Goal: Use online tool/utility: Utilize a website feature to perform a specific function

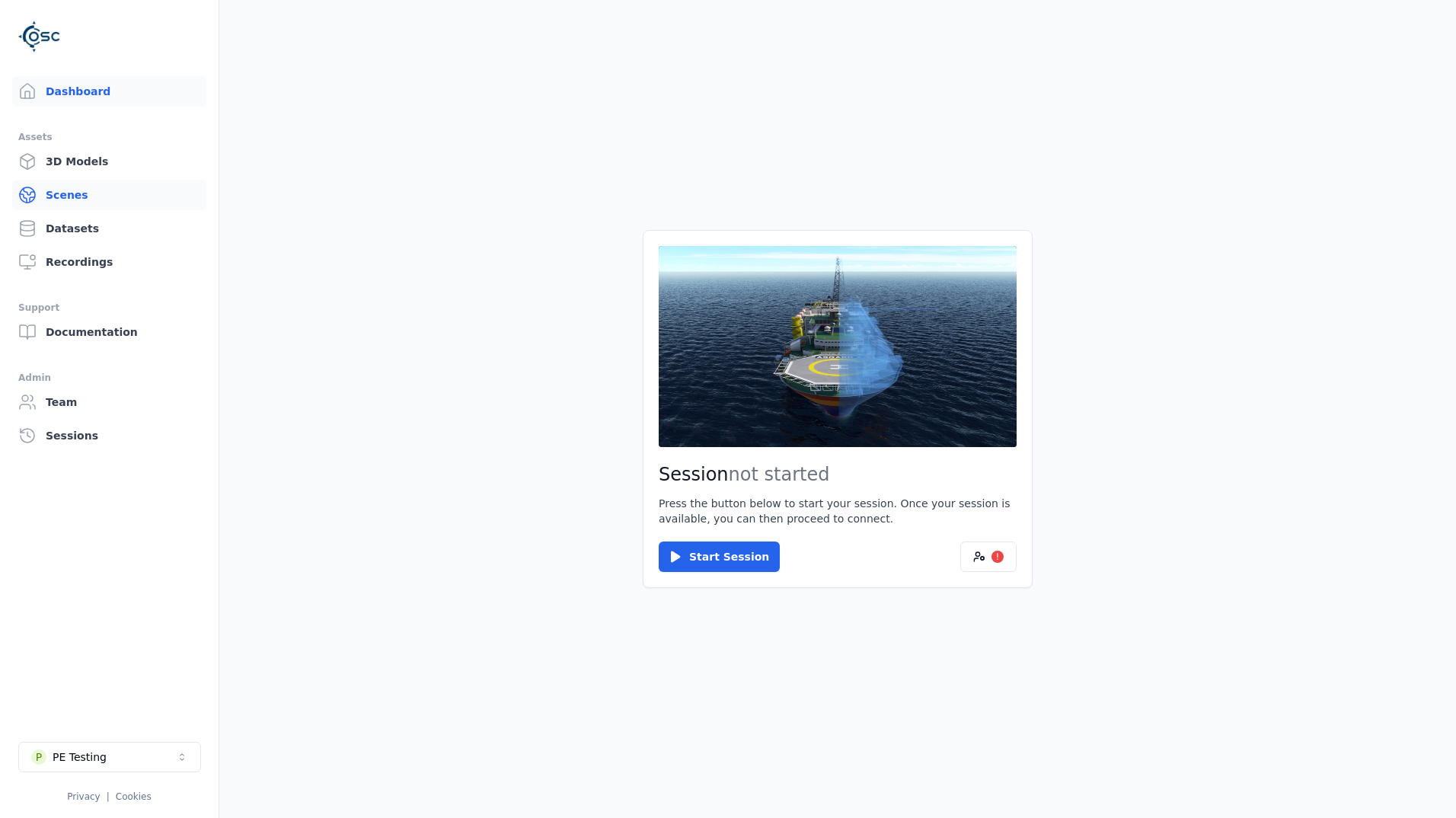
click at [83, 195] on link "Scenes" at bounding box center [109, 195] width 195 height 30
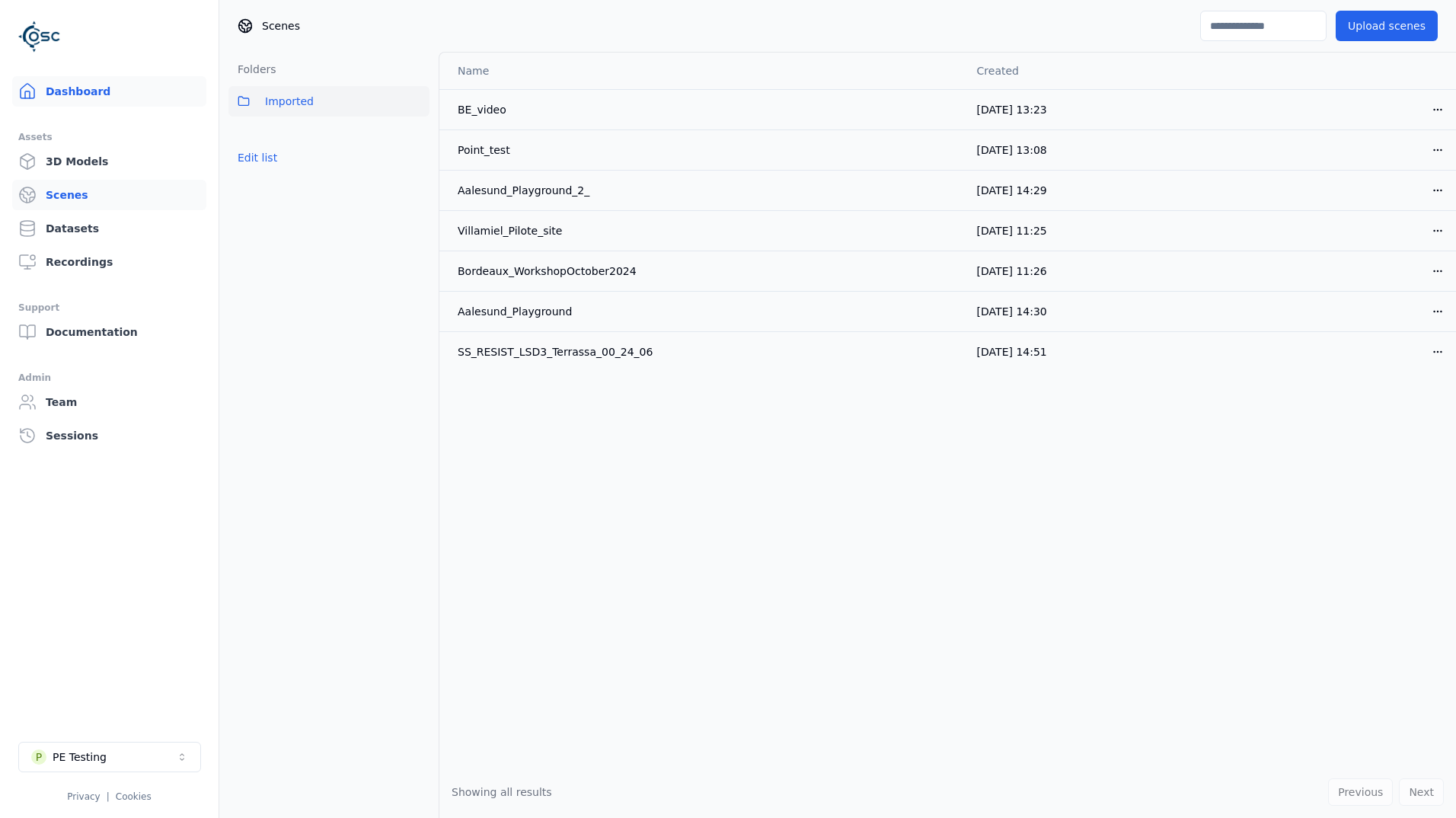
click at [85, 91] on link "Dashboard" at bounding box center [109, 91] width 195 height 30
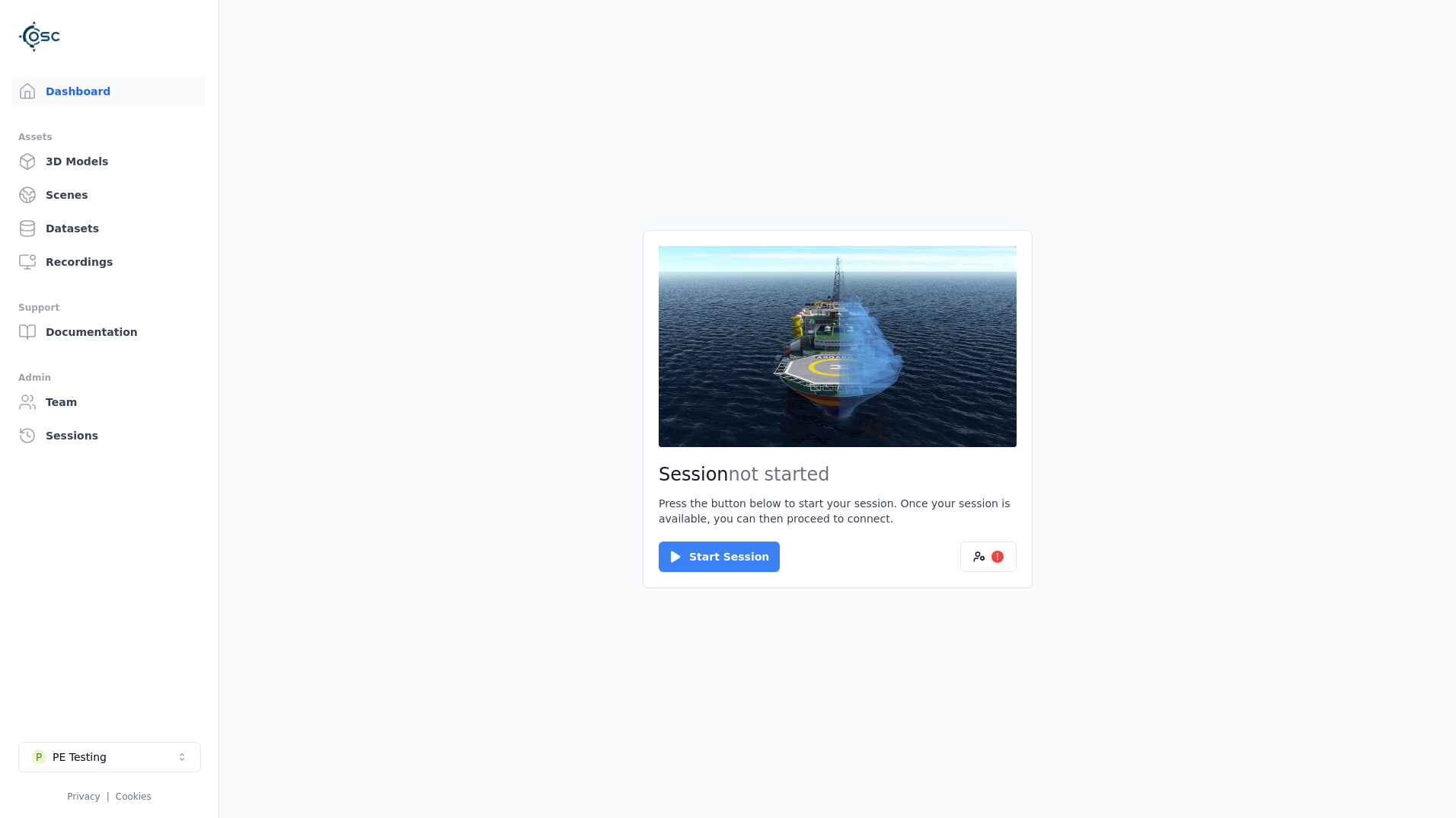
click at [735, 569] on button "Start Session" at bounding box center [719, 557] width 121 height 30
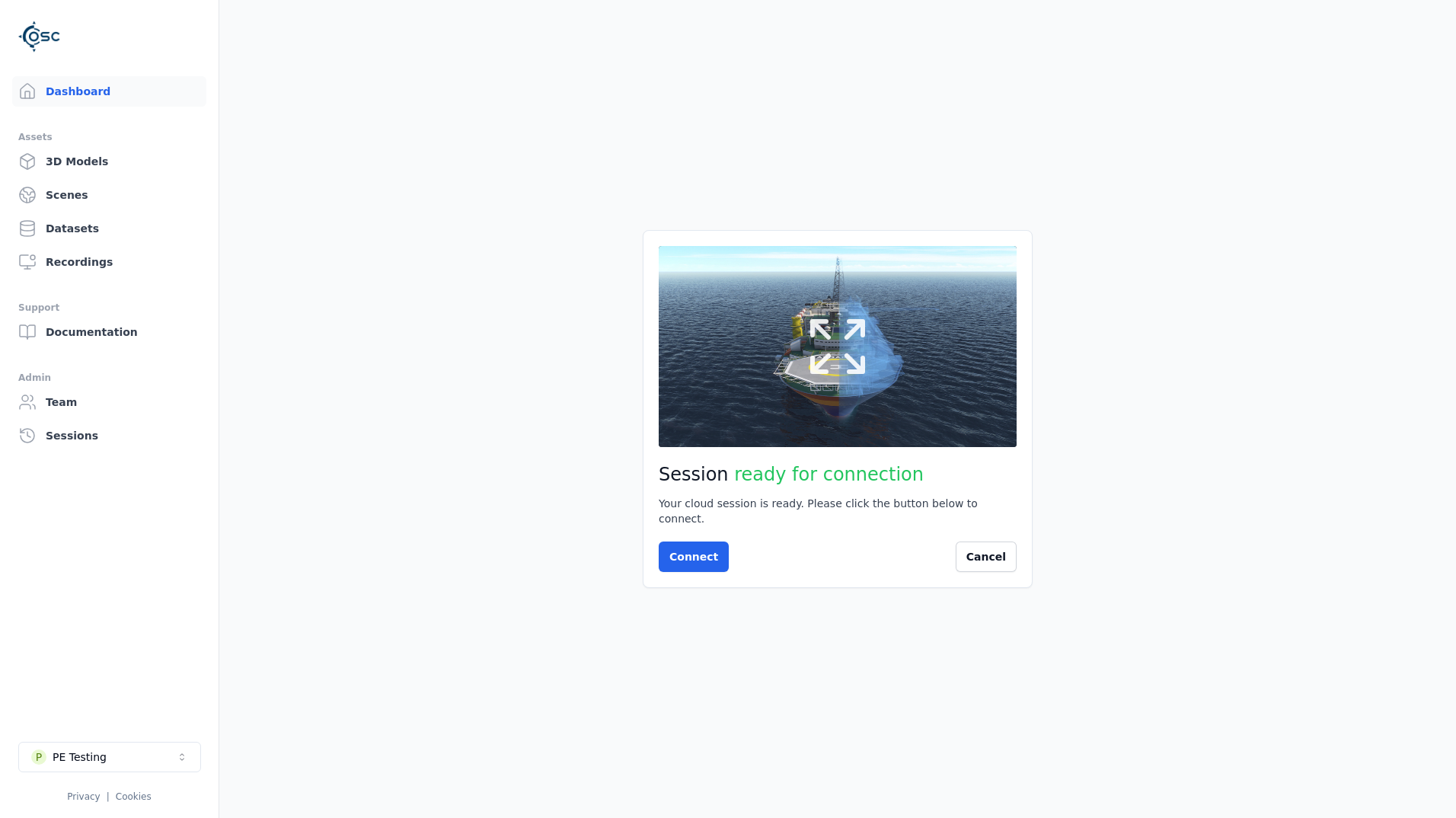
click at [847, 377] on icon at bounding box center [838, 347] width 74 height 74
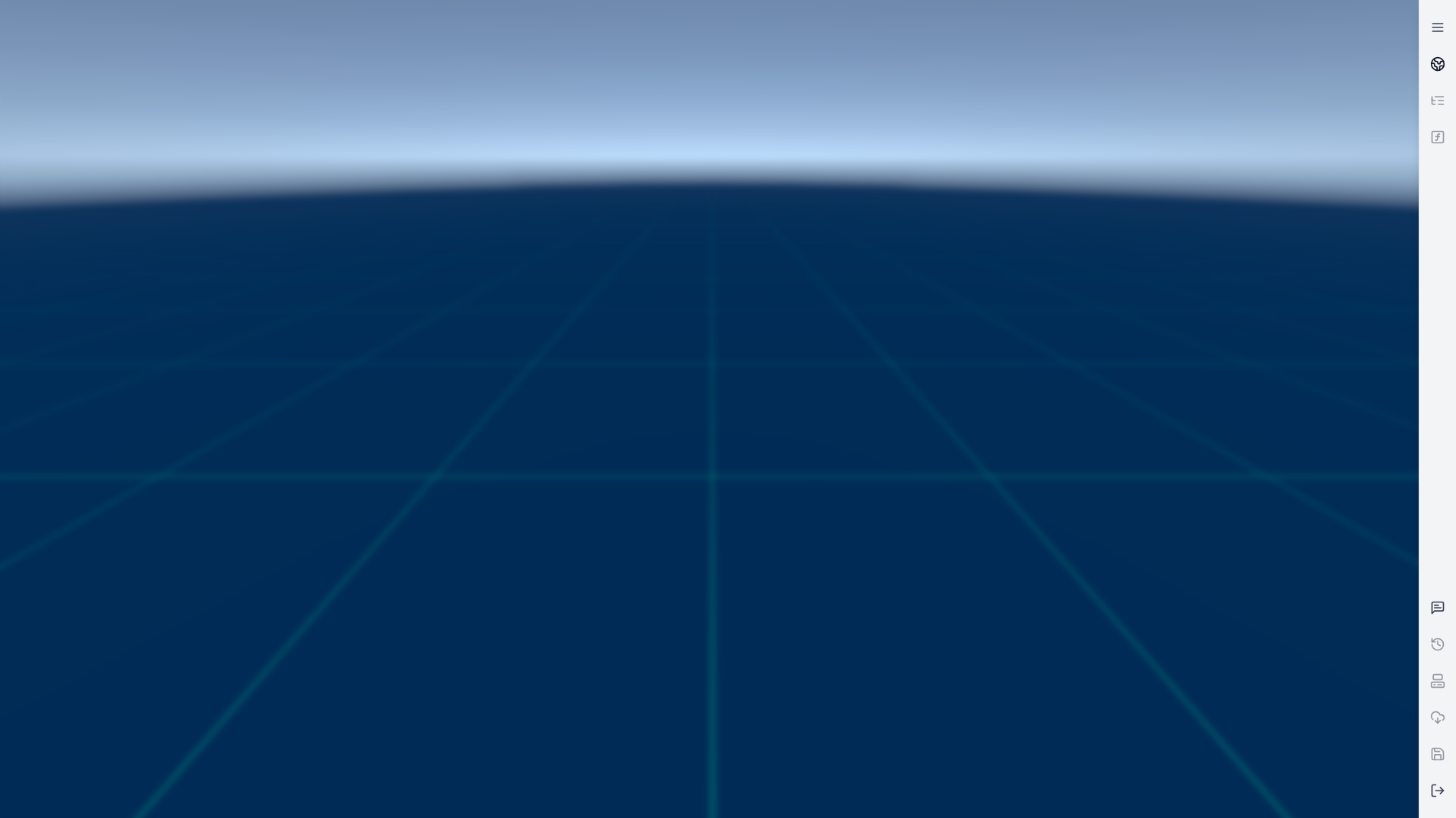
click at [1438, 48] on link at bounding box center [1437, 64] width 37 height 37
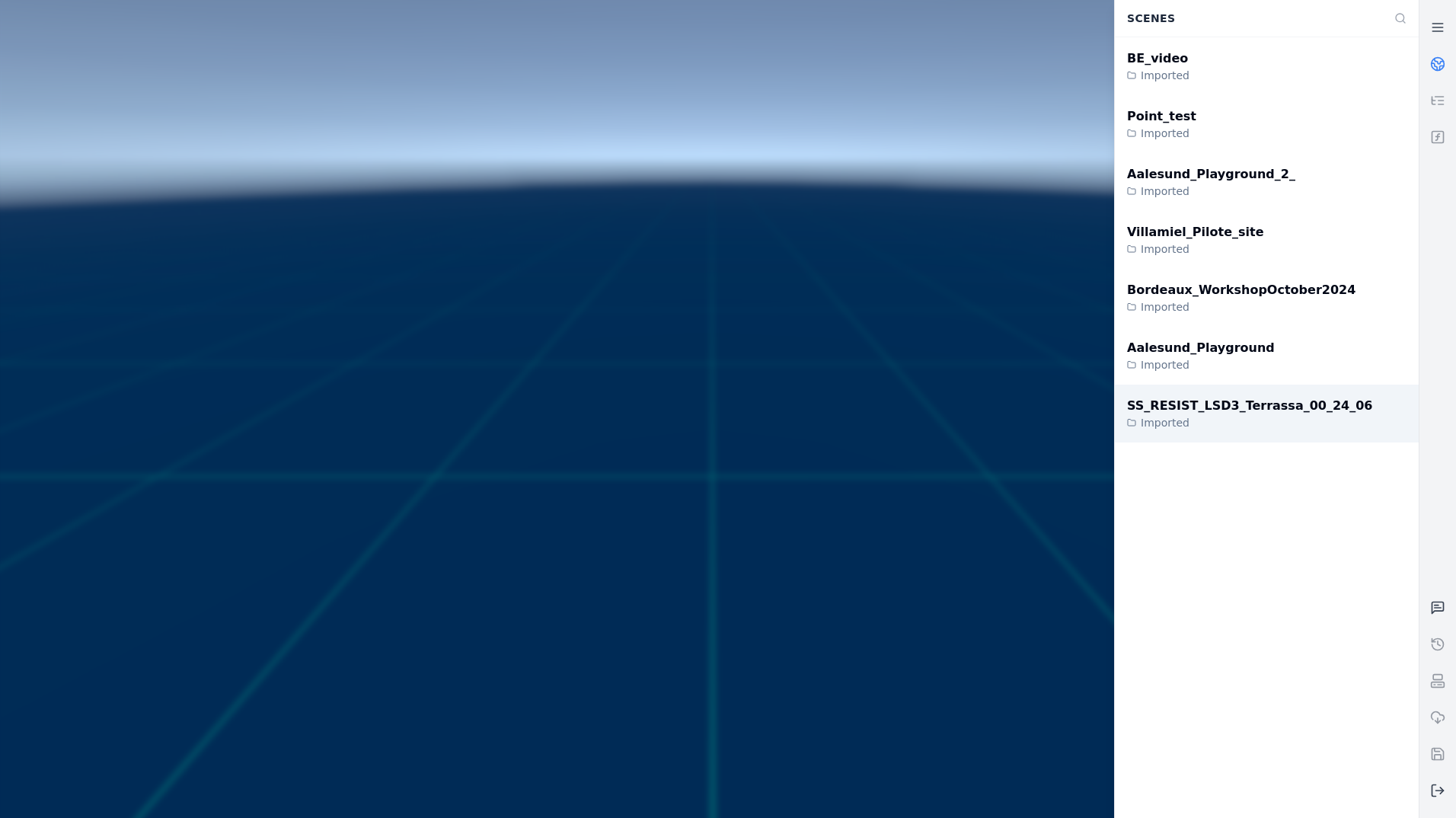
click at [1279, 405] on div "SS_RESIST_LSD3_Terrassa_00_24_06" at bounding box center [1249, 406] width 245 height 18
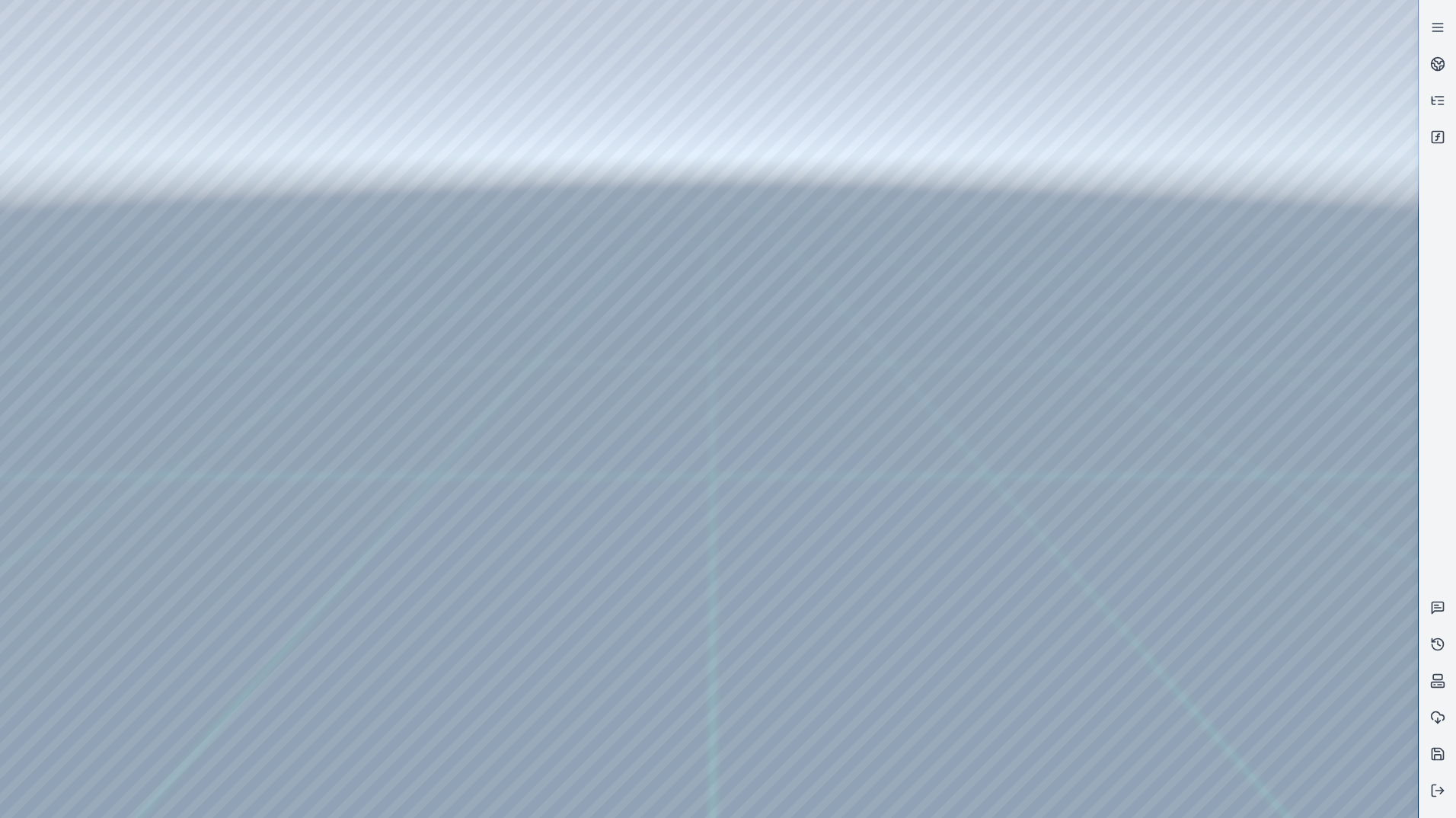
drag, startPoint x: 882, startPoint y: 366, endPoint x: 835, endPoint y: 412, distance: 65.8
drag, startPoint x: 672, startPoint y: 482, endPoint x: 828, endPoint y: 663, distance: 238.9
click at [1445, 792] on button at bounding box center [1437, 790] width 37 height 37
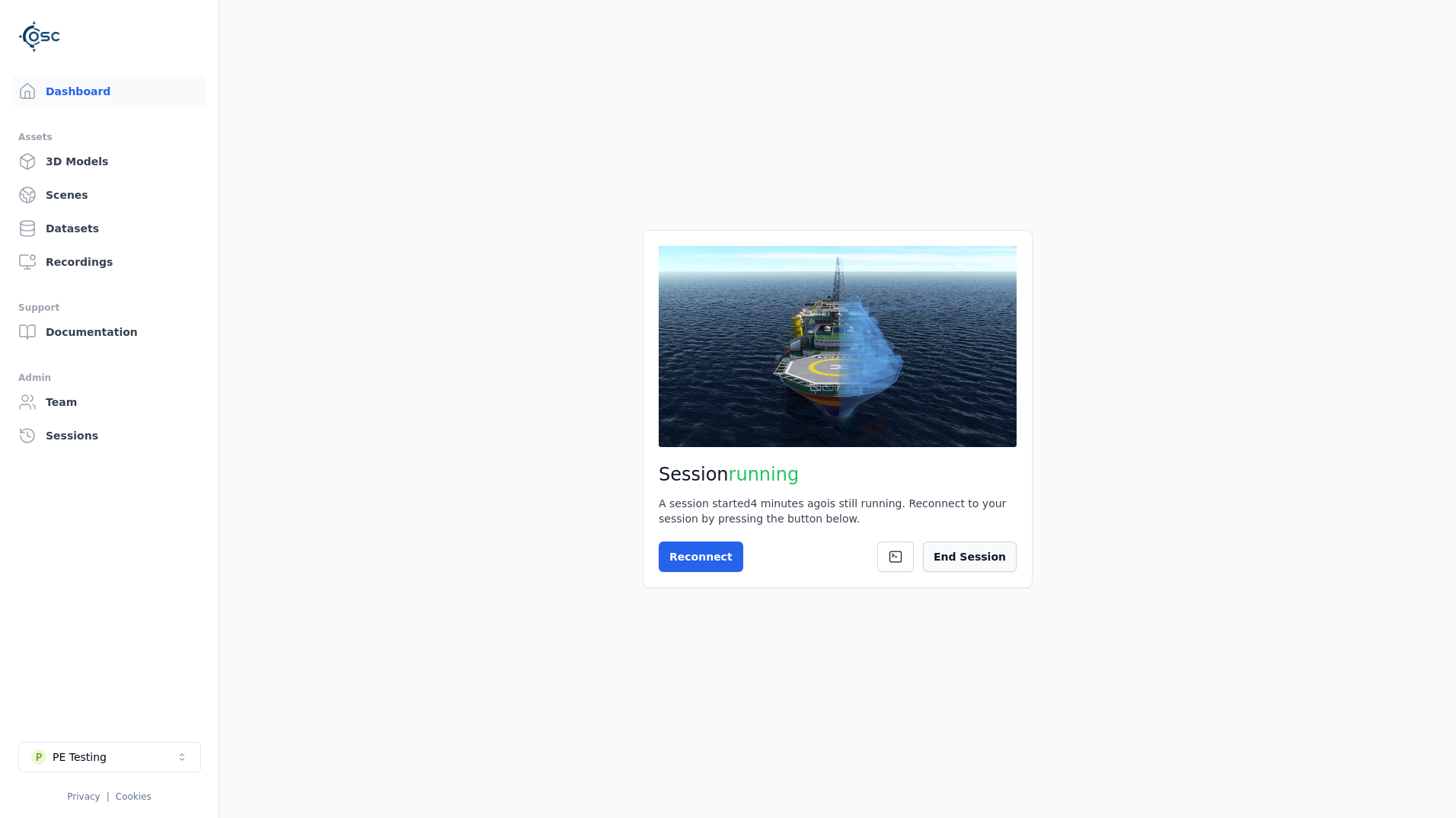
click at [984, 561] on button "End Session" at bounding box center [969, 557] width 93 height 30
